Goal: Information Seeking & Learning: Find specific fact

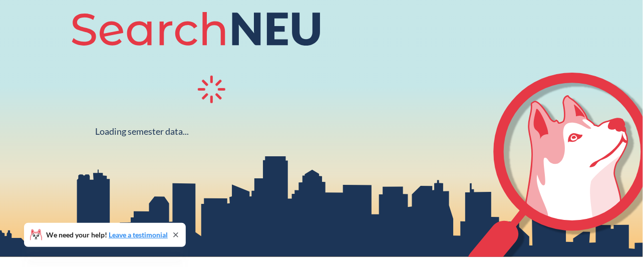
scroll to position [134, 0]
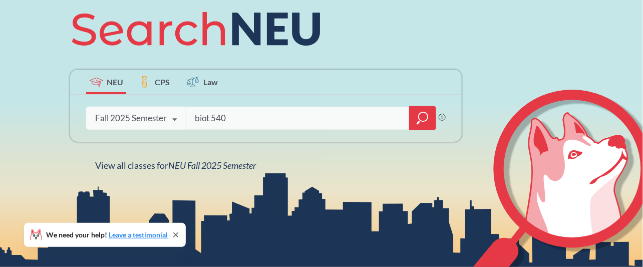
type input "biot 5401"
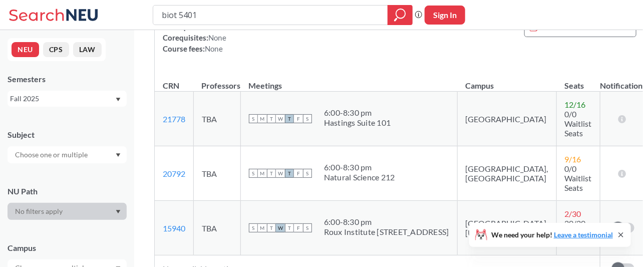
scroll to position [170, 0]
drag, startPoint x: 244, startPoint y: 12, endPoint x: 104, endPoint y: 11, distance: 139.3
click at [104, 11] on div "biot 5401 Phrase search guarantees the exact search appears in the results. Ex.…" at bounding box center [321, 15] width 643 height 30
type input "biot 5630"
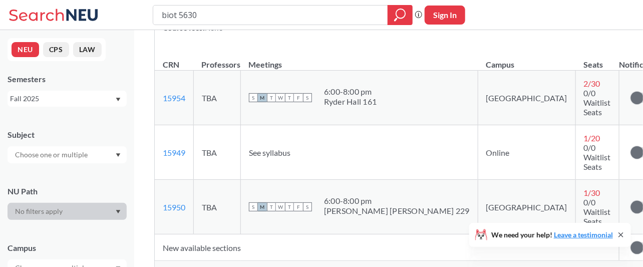
scroll to position [171, 0]
click at [205, 265] on span "Show all sections (4 more)" at bounding box center [203, 269] width 81 height 9
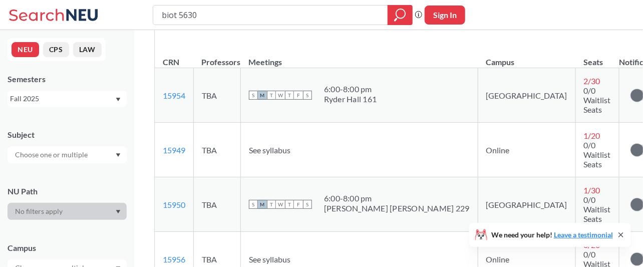
scroll to position [0, 0]
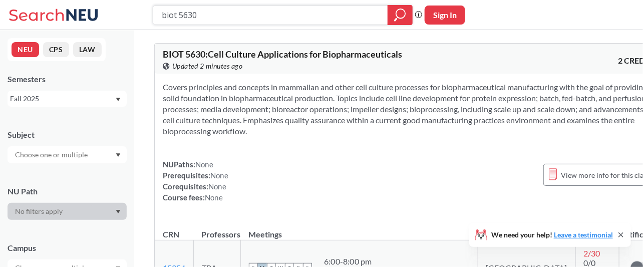
click at [219, 21] on input "biot 5630" at bounding box center [271, 15] width 220 height 17
type input "biot 5640"
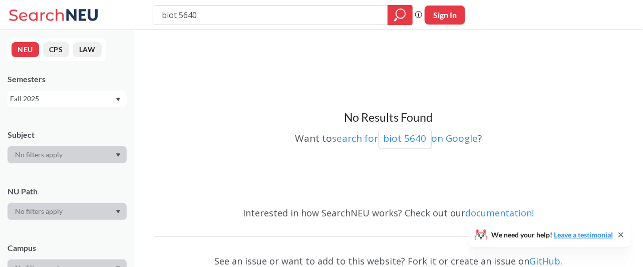
click at [98, 102] on div "Fall 2025" at bounding box center [62, 98] width 105 height 11
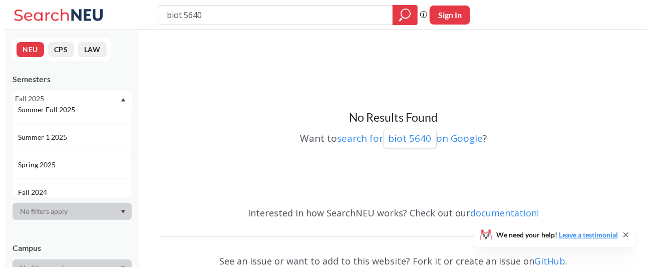
scroll to position [92, 0]
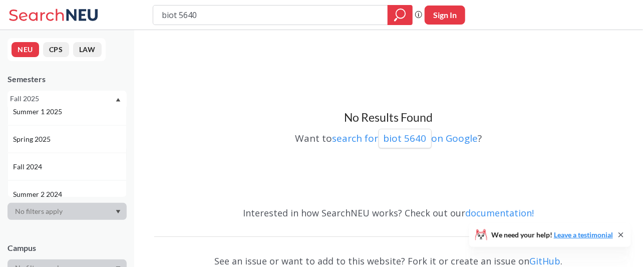
click at [89, 143] on div "Spring 2025" at bounding box center [69, 139] width 113 height 11
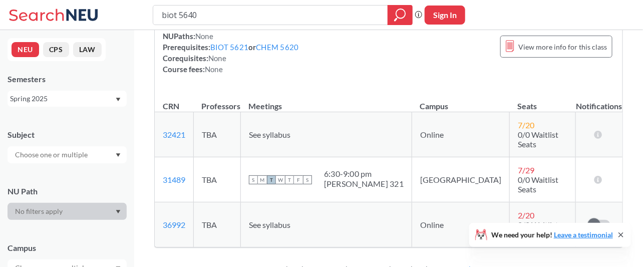
scroll to position [149, 0]
